Goal: Task Accomplishment & Management: Use online tool/utility

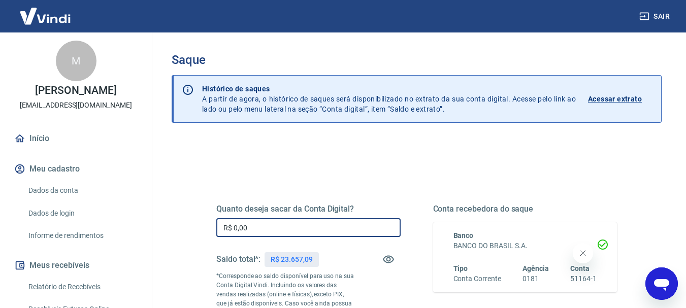
drag, startPoint x: 228, startPoint y: 222, endPoint x: 184, endPoint y: 221, distance: 44.7
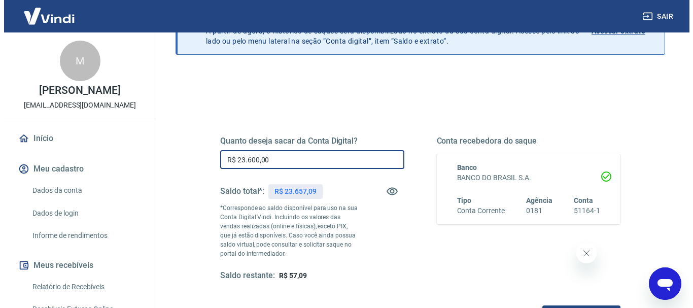
scroll to position [203, 0]
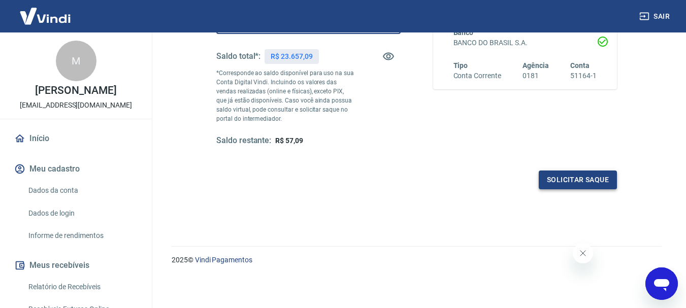
type input "R$ 23.600,00"
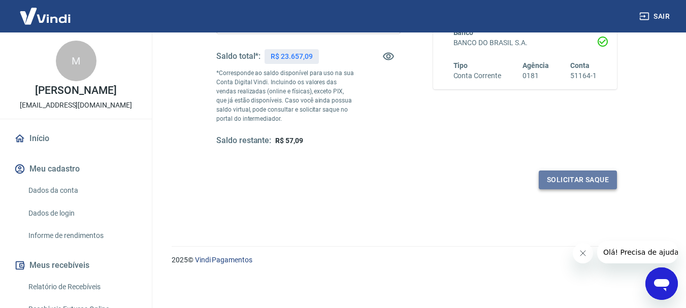
click at [581, 183] on button "Solicitar saque" at bounding box center [577, 179] width 78 height 19
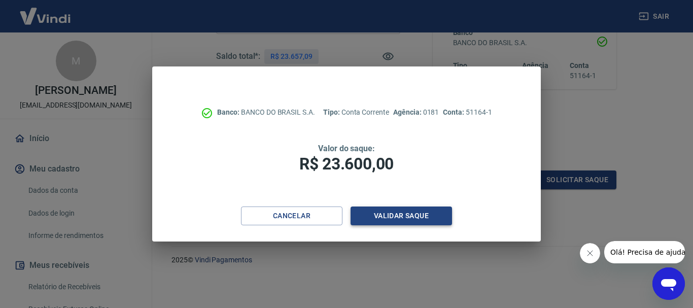
click at [402, 217] on button "Validar saque" at bounding box center [401, 216] width 101 height 19
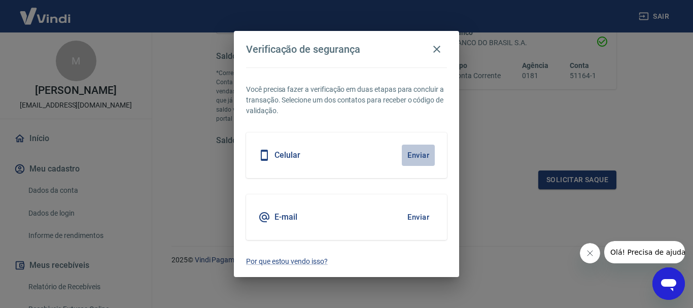
click at [415, 154] on button "Enviar" at bounding box center [418, 155] width 33 height 21
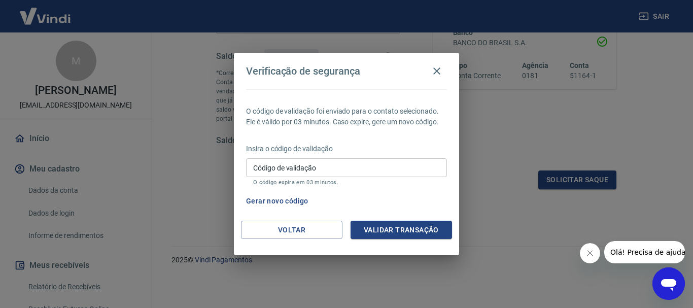
click at [350, 165] on input "Código de validação" at bounding box center [346, 167] width 201 height 19
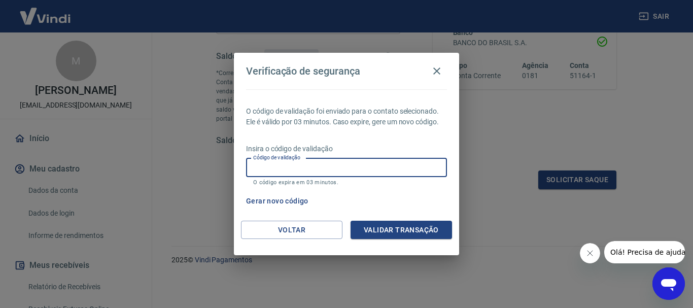
click at [340, 163] on input "Código de validação" at bounding box center [346, 167] width 201 height 19
click at [410, 202] on div "Gerar novo código" at bounding box center [344, 201] width 205 height 19
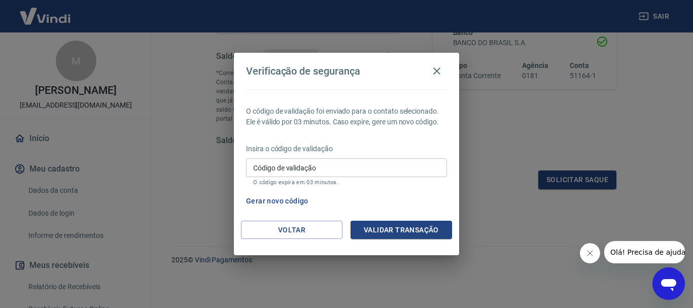
click at [337, 168] on input "Código de validação" at bounding box center [346, 167] width 201 height 19
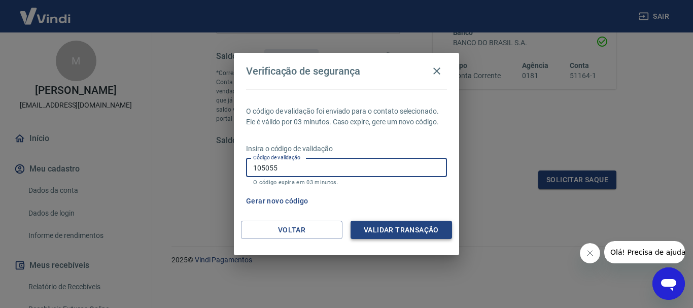
type input "105055"
click at [415, 227] on button "Validar transação" at bounding box center [401, 230] width 101 height 19
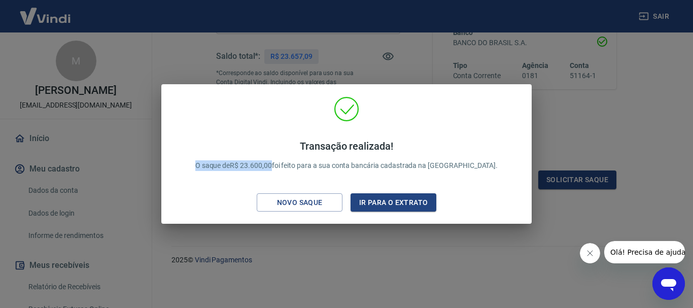
drag, startPoint x: 298, startPoint y: 168, endPoint x: 197, endPoint y: 175, distance: 101.7
click at [197, 175] on div "Transação realizada! O saque de R$ 23.600,00 foi feito para a sua conta bancári…" at bounding box center [346, 156] width 354 height 120
copy p "O saque de R$ 23.600,00"
